Goal: Task Accomplishment & Management: Manage account settings

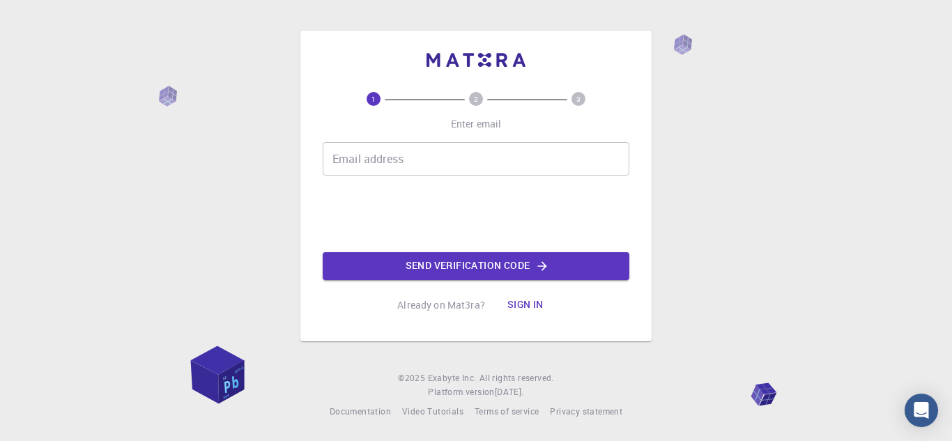
drag, startPoint x: 0, startPoint y: 0, endPoint x: 524, endPoint y: 309, distance: 608.4
click at [524, 309] on button "Sign in" at bounding box center [525, 305] width 59 height 28
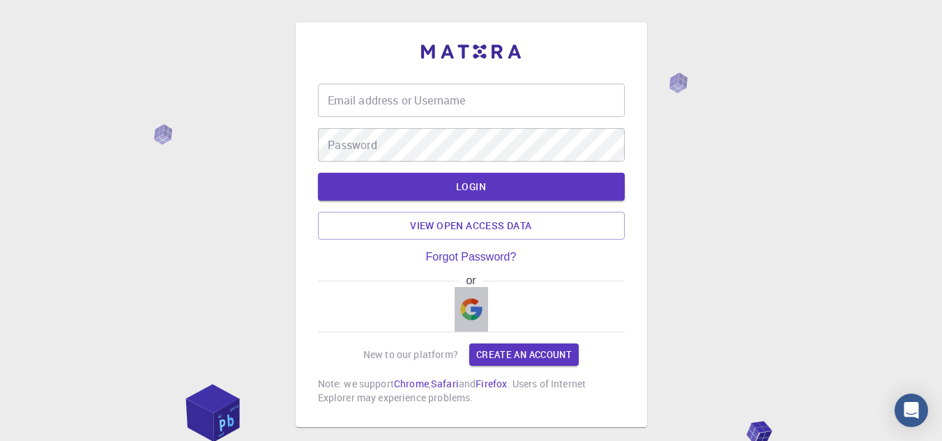
click at [475, 302] on img "button" at bounding box center [471, 309] width 22 height 22
